Goal: Task Accomplishment & Management: Use online tool/utility

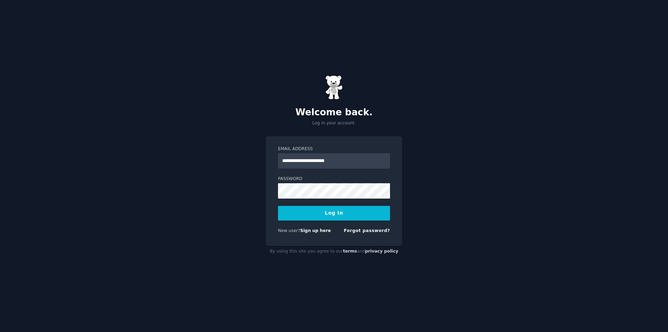
type input "**********"
click at [278, 206] on button "Log In" at bounding box center [334, 213] width 112 height 15
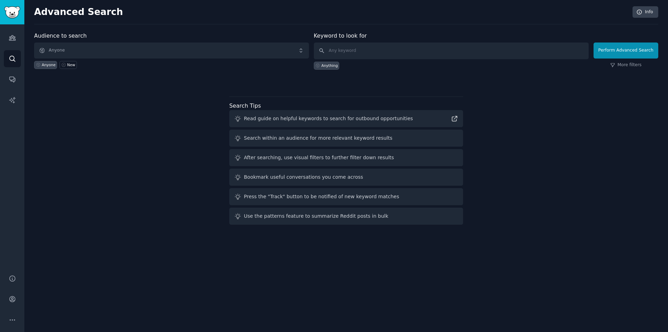
click at [425, 40] on div "Keyword to look for Anything" at bounding box center [451, 51] width 275 height 38
click at [425, 48] on input "text" at bounding box center [451, 50] width 275 height 17
type input "censored"
click button "Perform Advanced Search" at bounding box center [625, 50] width 65 height 16
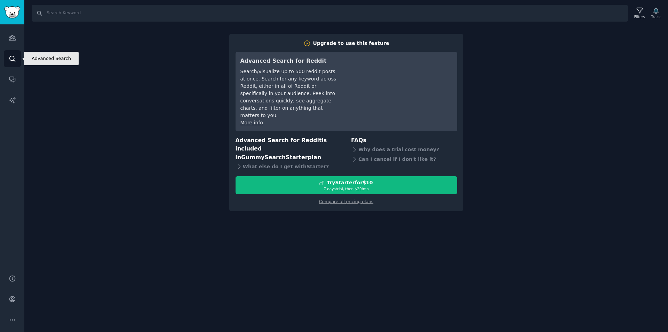
click at [13, 54] on link "Search" at bounding box center [12, 58] width 17 height 17
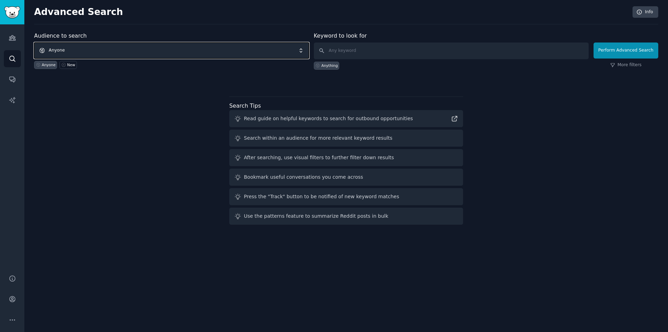
click at [106, 48] on span "Anyone" at bounding box center [171, 50] width 275 height 16
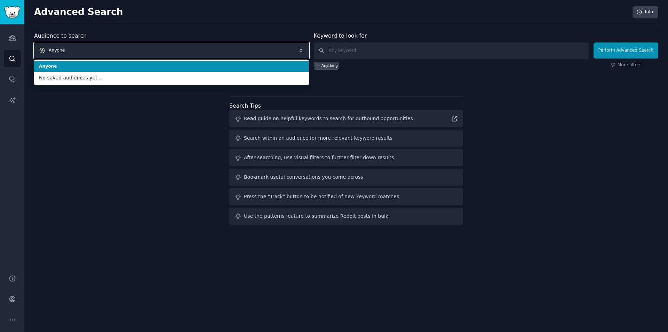
click at [102, 53] on span "Anyone" at bounding box center [171, 50] width 275 height 16
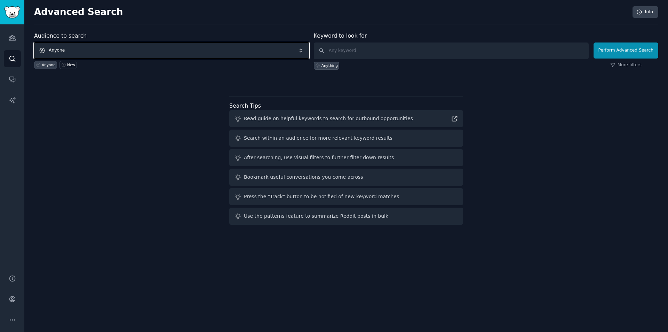
click at [72, 55] on span "Anyone" at bounding box center [171, 50] width 275 height 16
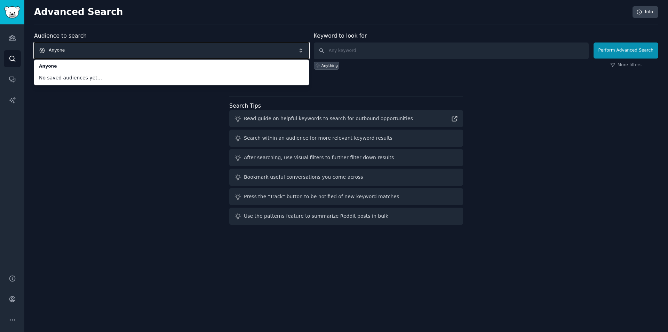
click at [90, 56] on span "Anyone" at bounding box center [171, 50] width 275 height 16
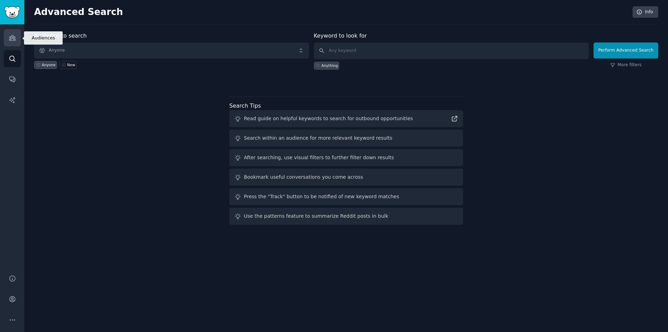
click at [13, 37] on icon "Sidebar" at bounding box center [12, 37] width 7 height 7
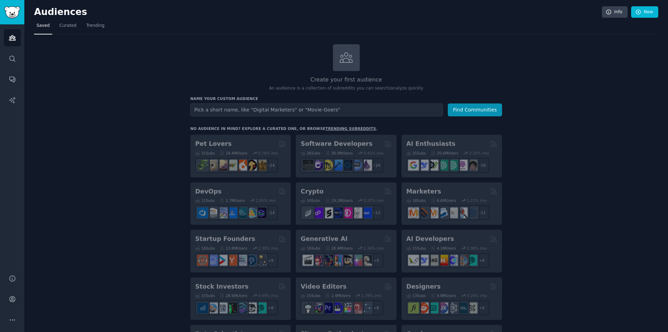
click at [273, 113] on input "text" at bounding box center [316, 109] width 253 height 13
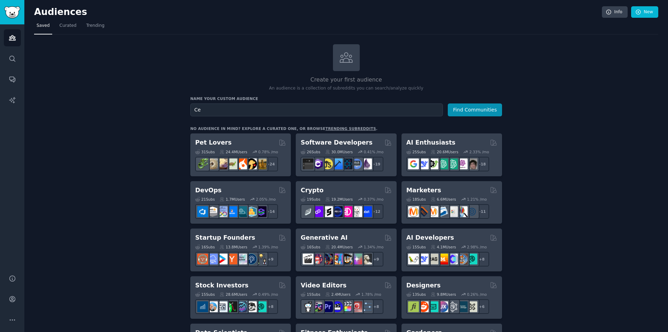
type input "C"
type input "Findom"
click at [448, 103] on button "Find Communities" at bounding box center [475, 109] width 54 height 13
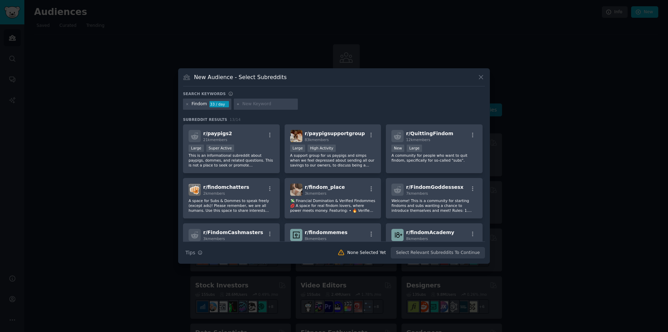
click at [482, 76] on icon at bounding box center [480, 76] width 7 height 7
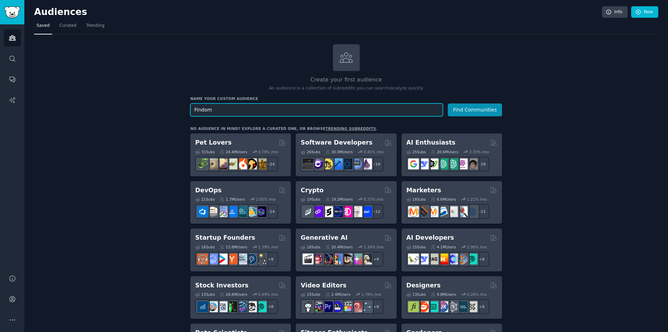
click at [258, 111] on input "Findom" at bounding box center [316, 109] width 253 height 13
type input "Cesnored"
click at [448, 103] on button "Find Communities" at bounding box center [475, 109] width 54 height 13
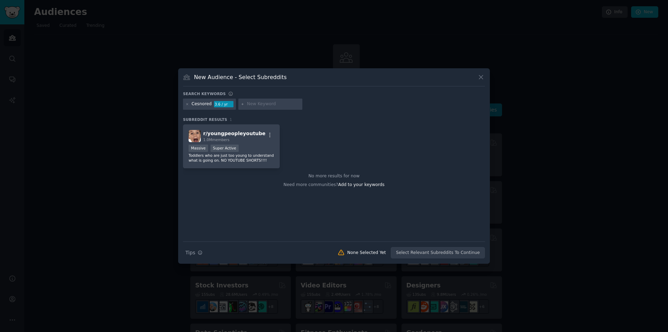
click at [479, 73] on icon at bounding box center [480, 76] width 7 height 7
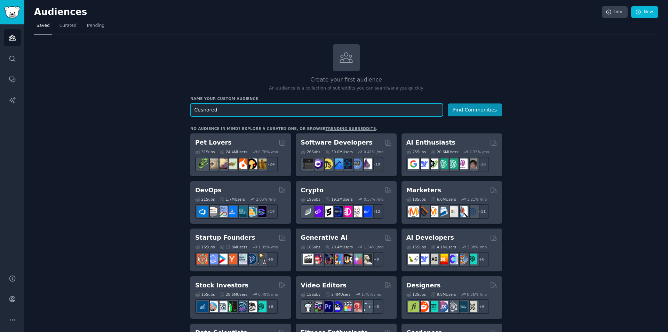
click at [202, 108] on input "Cesnored" at bounding box center [316, 109] width 253 height 13
type input "Censored"
click at [448, 103] on button "Find Communities" at bounding box center [475, 109] width 54 height 13
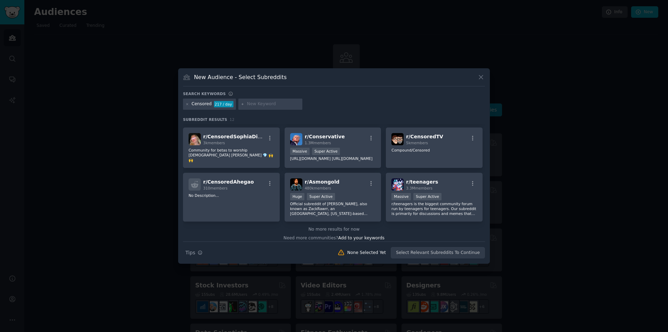
scroll to position [113, 0]
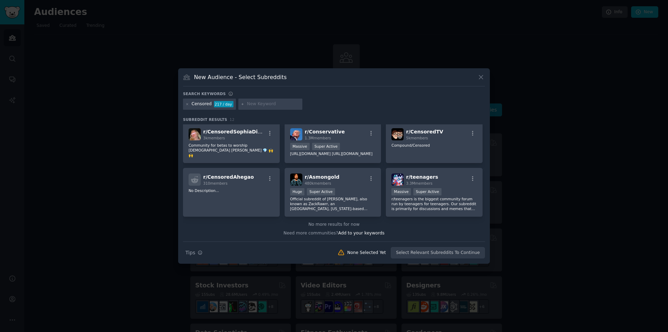
click at [269, 103] on input "text" at bounding box center [273, 104] width 53 height 6
type input "Beta"
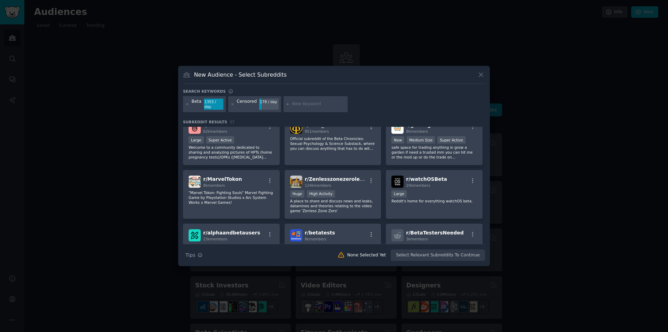
scroll to position [229, 0]
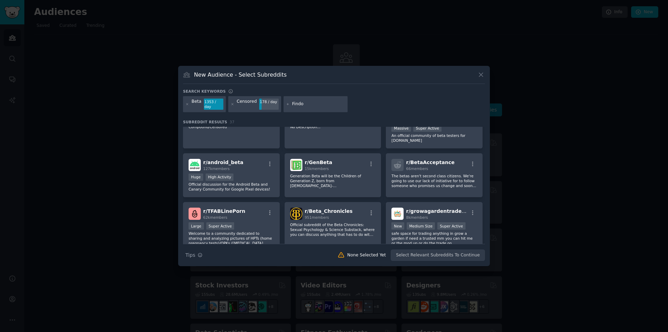
type input "Findom"
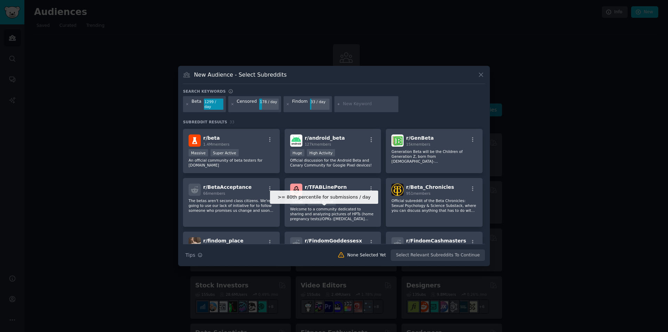
scroll to position [348, 0]
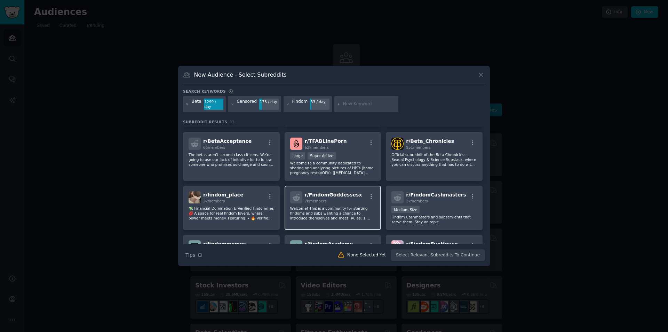
click at [330, 214] on p "Welcome! This is a community for starting findoms and subs wanting a chance to …" at bounding box center [333, 213] width 86 height 15
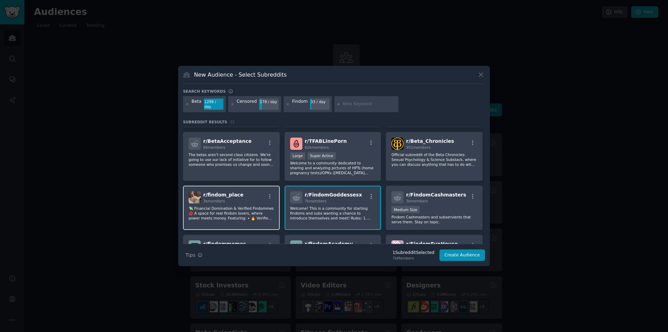
click at [274, 210] on div "r/ findom_place 3k members 💸 Financial Domination & Verified Findommes 💋 A spac…" at bounding box center [231, 207] width 97 height 44
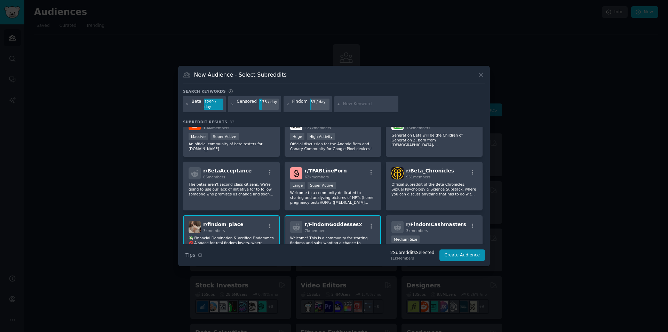
scroll to position [297, 0]
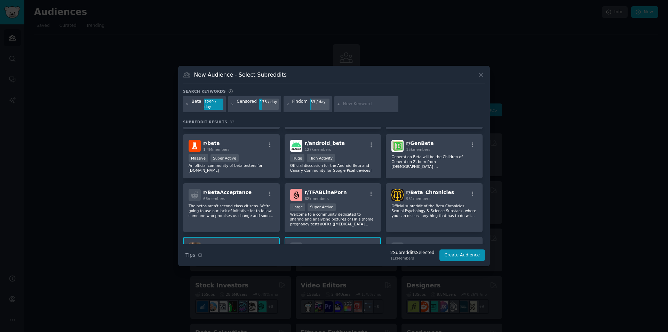
click at [360, 104] on input "text" at bounding box center [369, 104] width 53 height 6
type input "feet"
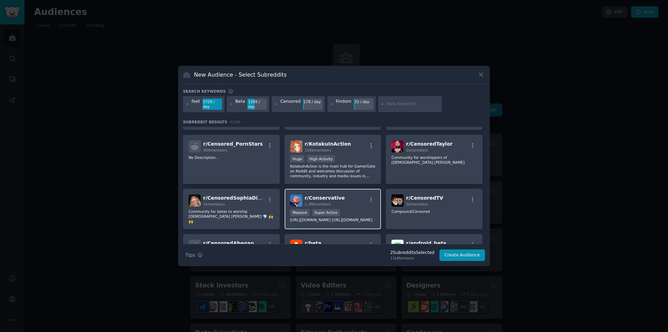
scroll to position [209, 0]
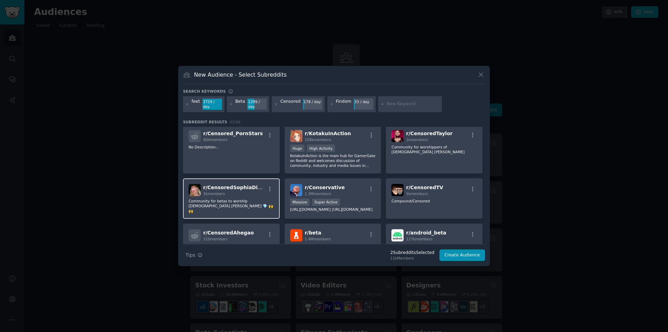
click at [268, 208] on div "r/ CensoredSophiaDiamond 3k members Community for betas to worship Goddess [PER…" at bounding box center [231, 198] width 97 height 40
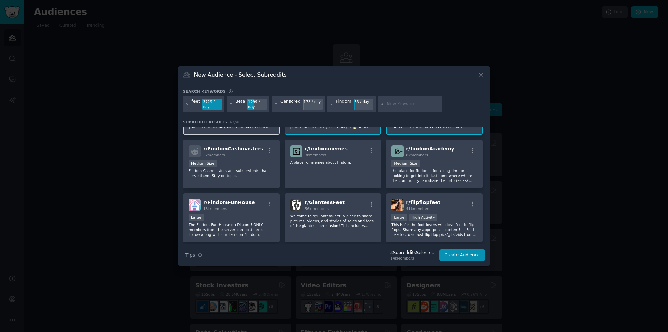
scroll to position [452, 0]
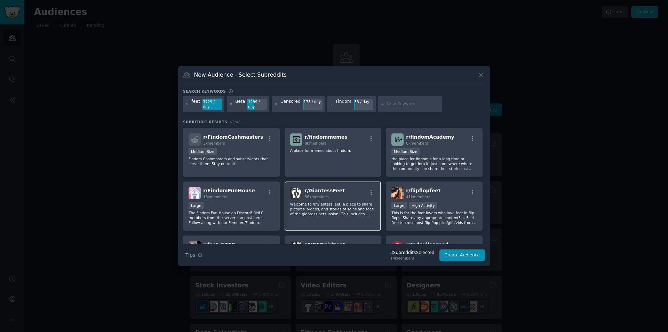
click at [325, 219] on div "r/ GiantessFeet 56k members Welcome to /r/GiantessFeet, a place to share pictur…" at bounding box center [333, 205] width 97 height 49
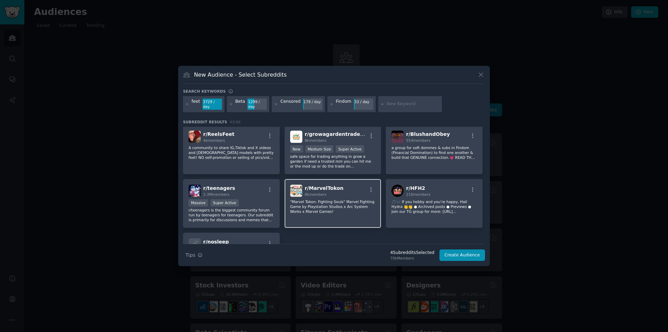
scroll to position [626, 0]
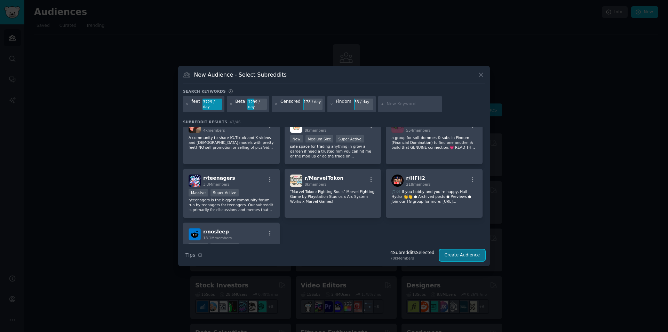
click at [462, 250] on button "Create Audience" at bounding box center [462, 255] width 46 height 12
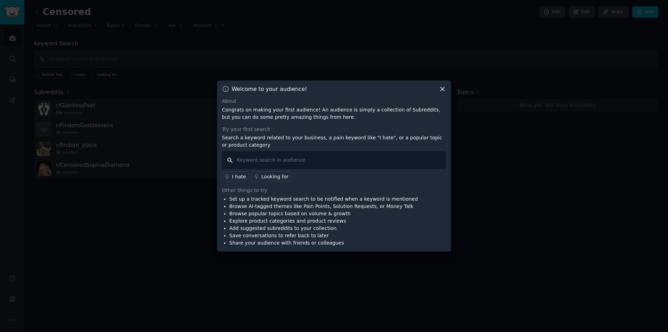
click at [344, 160] on input "text" at bounding box center [334, 160] width 224 height 18
type input "beta"
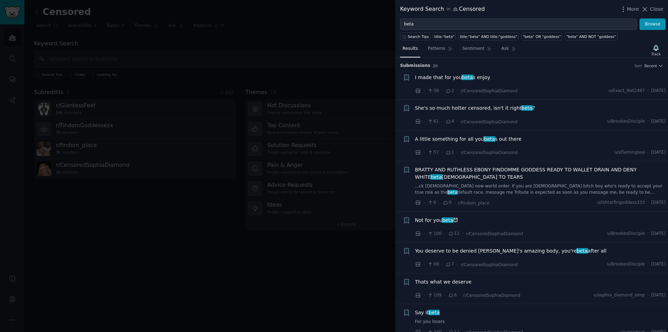
drag, startPoint x: 648, startPoint y: 10, endPoint x: 551, endPoint y: 51, distance: 104.8
click at [647, 10] on icon at bounding box center [645, 9] width 4 height 4
